Goal: Complete application form

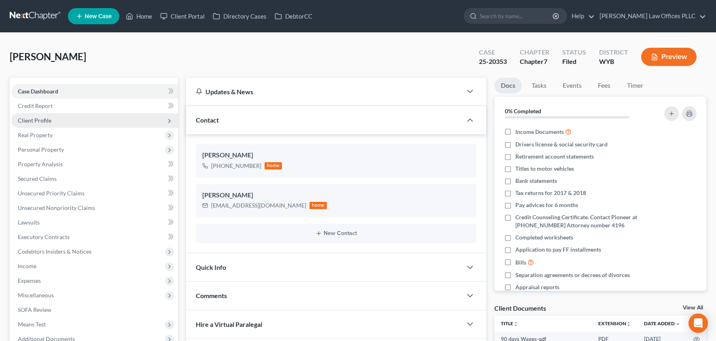
click at [61, 121] on span "Client Profile" at bounding box center [94, 120] width 167 height 15
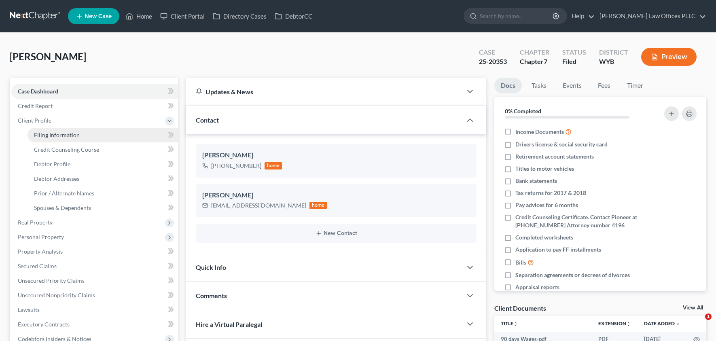
click at [55, 134] on span "Filing Information" at bounding box center [57, 134] width 46 height 7
select select "1"
select select "0"
select select "53"
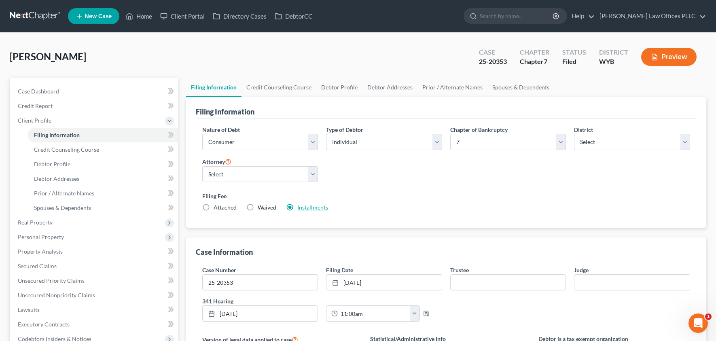
click at [309, 209] on link "Installments" at bounding box center [312, 207] width 31 height 7
type input "84.50"
radio input "true"
type input "84.50"
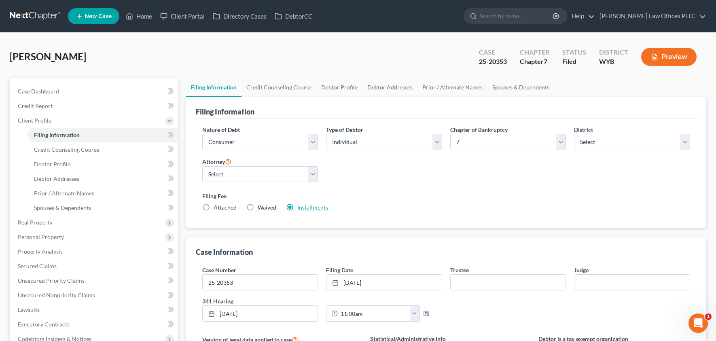
type input "84.50"
type input "[DATE]"
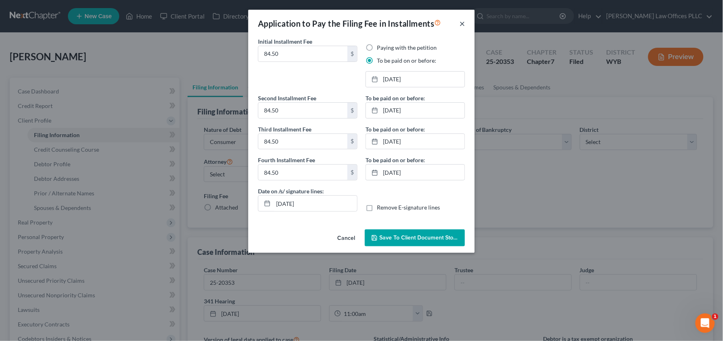
click at [464, 25] on button "×" at bounding box center [462, 24] width 6 height 10
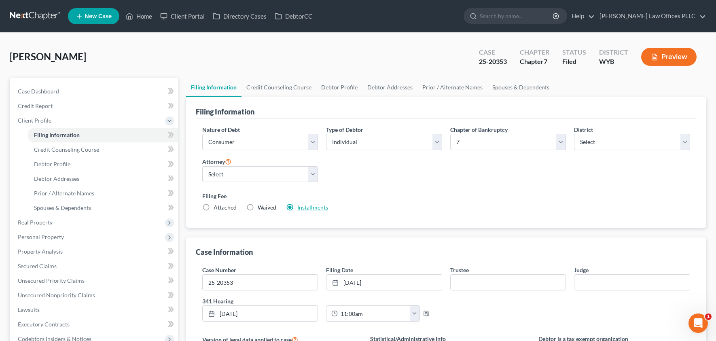
click at [315, 207] on link "Installments" at bounding box center [312, 207] width 31 height 7
